Goal: Transaction & Acquisition: Purchase product/service

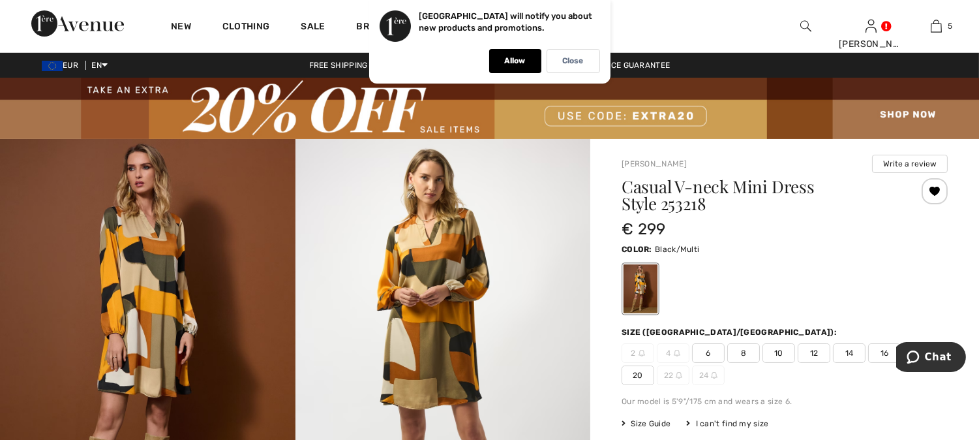
click at [425, 301] on img at bounding box center [444, 360] width 296 height 442
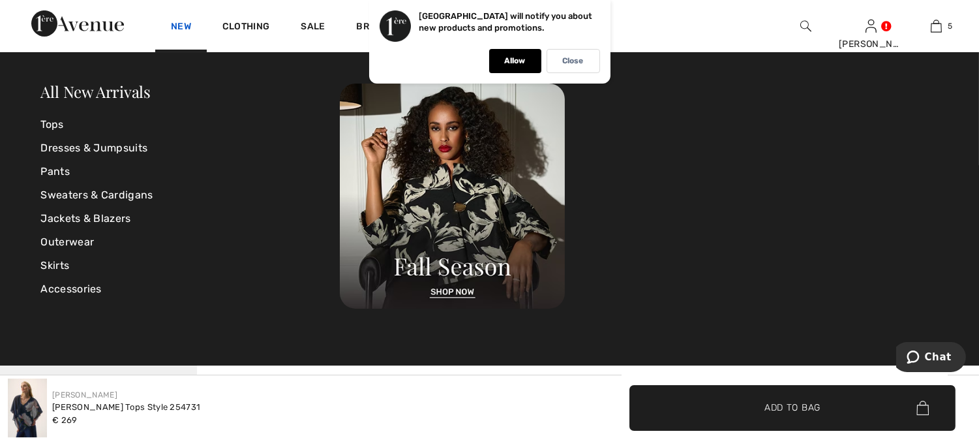
click at [177, 23] on link "New" at bounding box center [181, 28] width 20 height 14
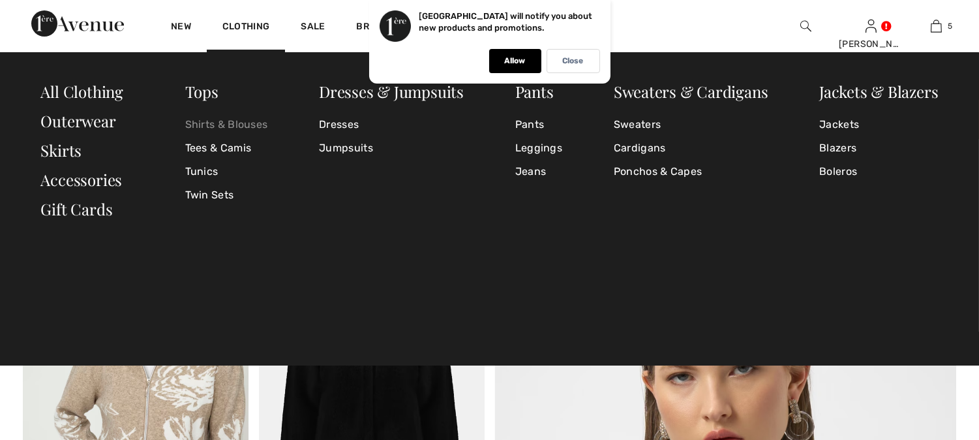
click at [235, 124] on link "Shirts & Blouses" at bounding box center [226, 124] width 83 height 23
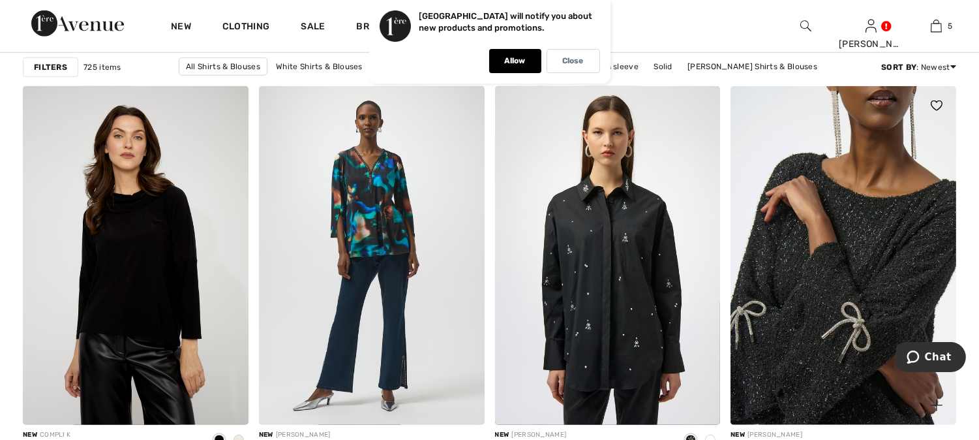
scroll to position [2319, 0]
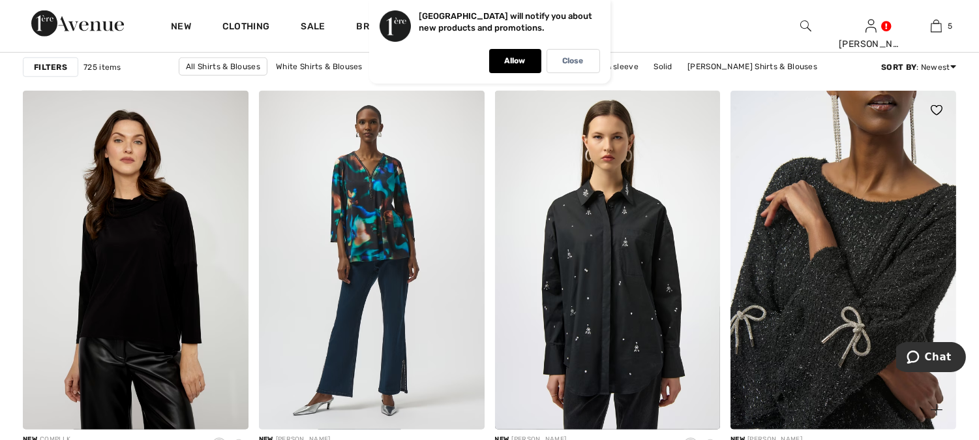
click at [842, 243] on img at bounding box center [844, 260] width 226 height 339
